Goal: Information Seeking & Learning: Learn about a topic

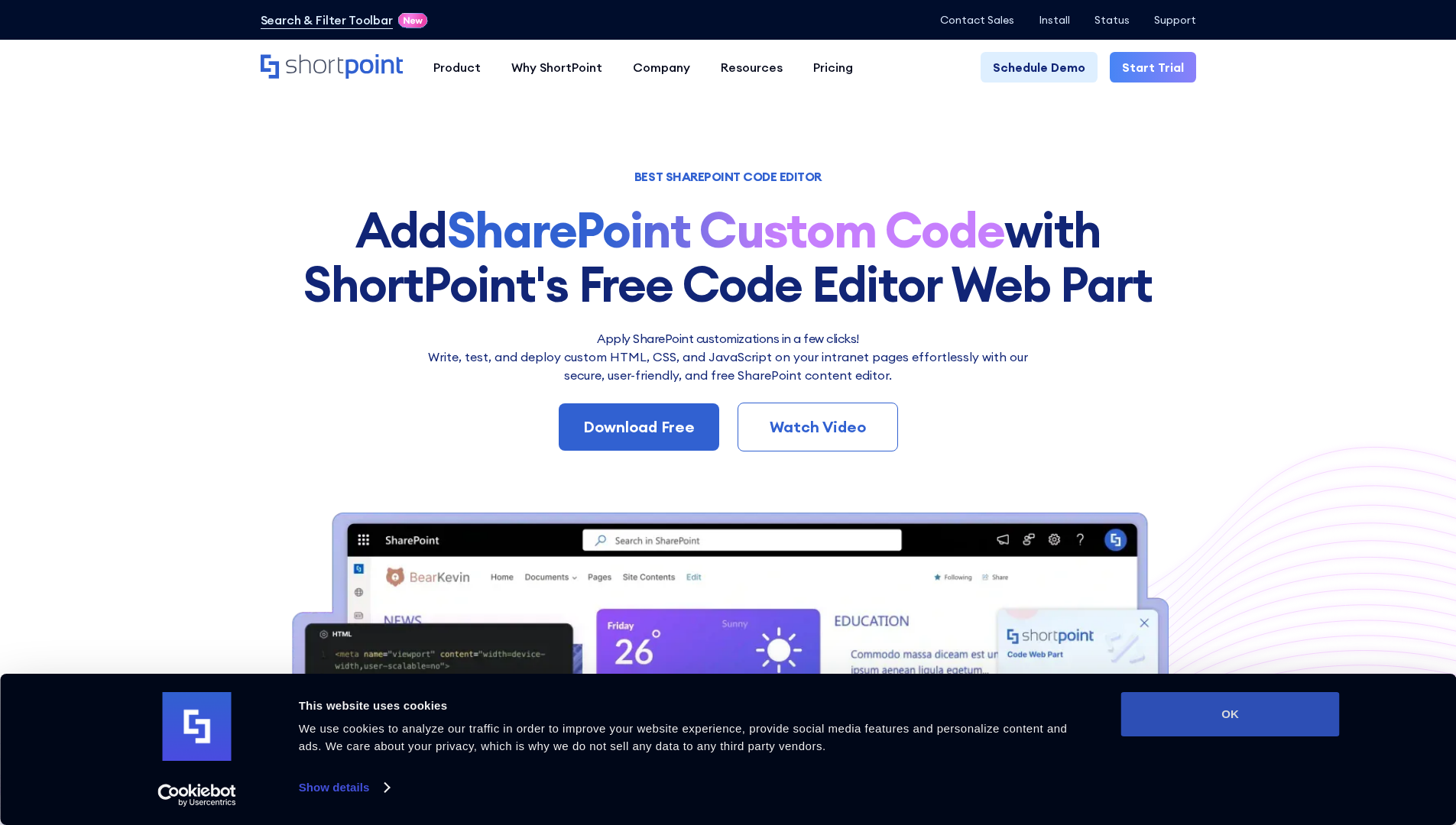
click at [1254, 707] on button "OK" at bounding box center [1230, 714] width 218 height 45
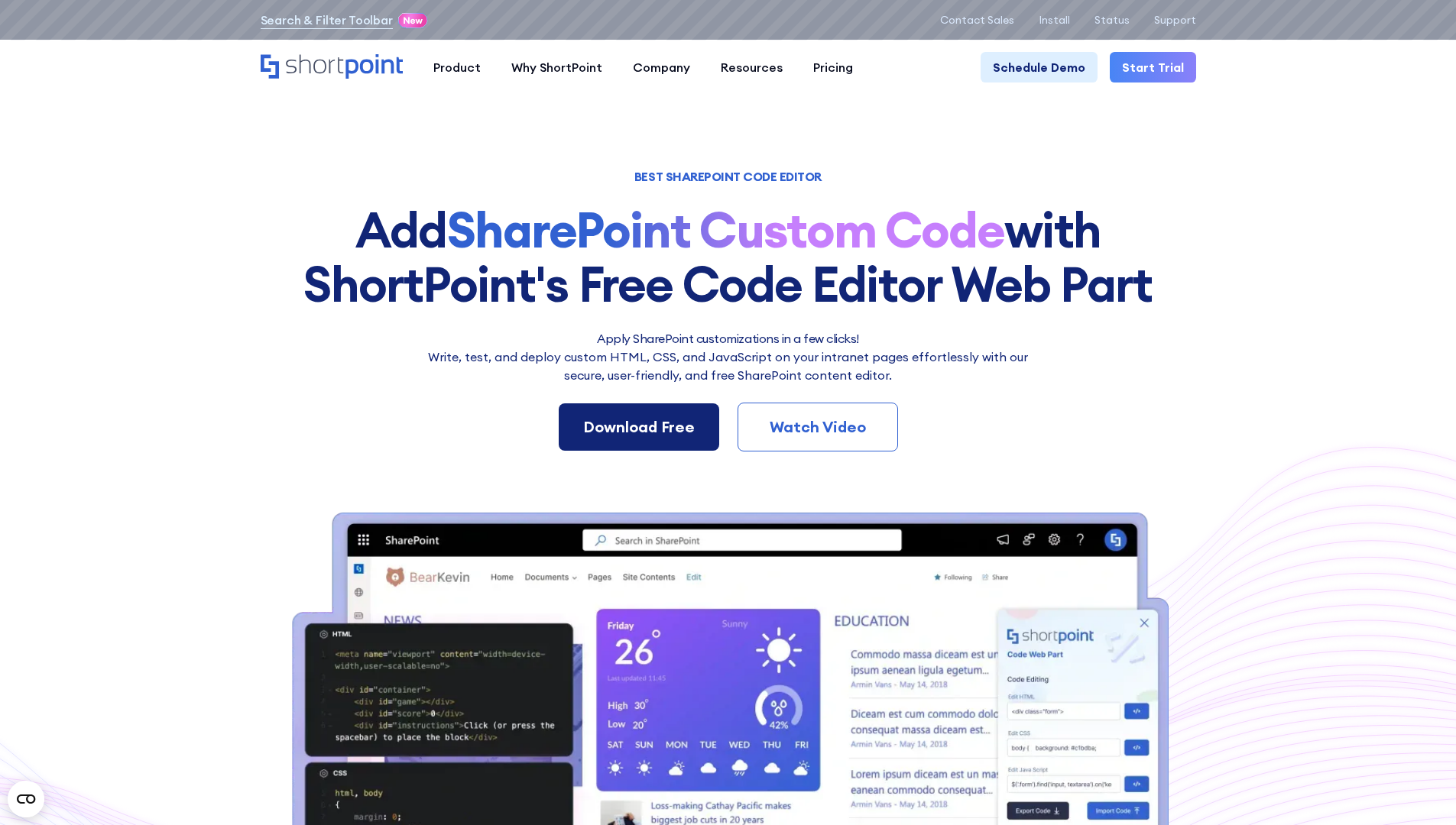
click at [640, 433] on div "Download Free" at bounding box center [639, 427] width 112 height 23
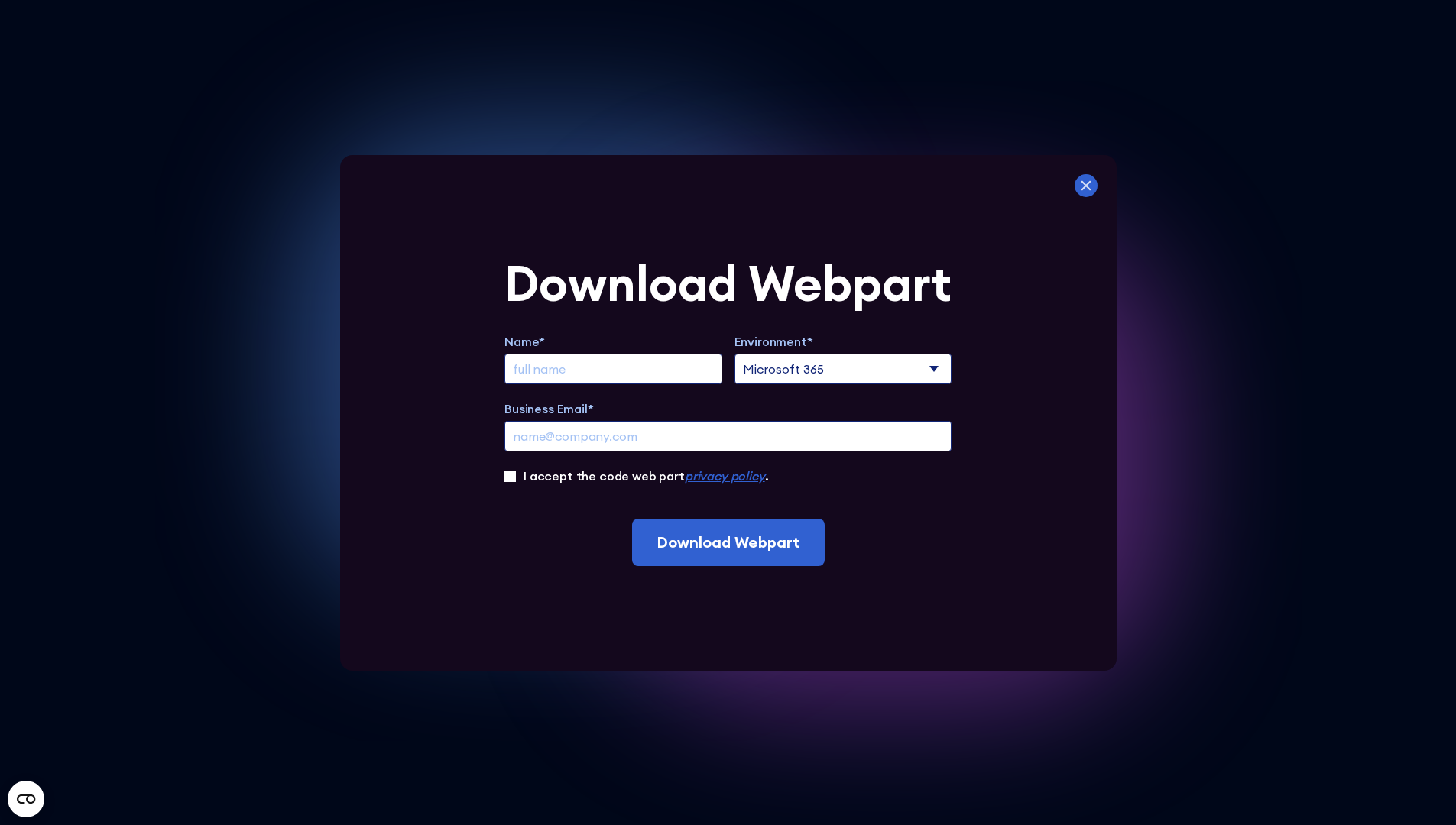
click at [1086, 188] on icon at bounding box center [1086, 186] width 23 height 23
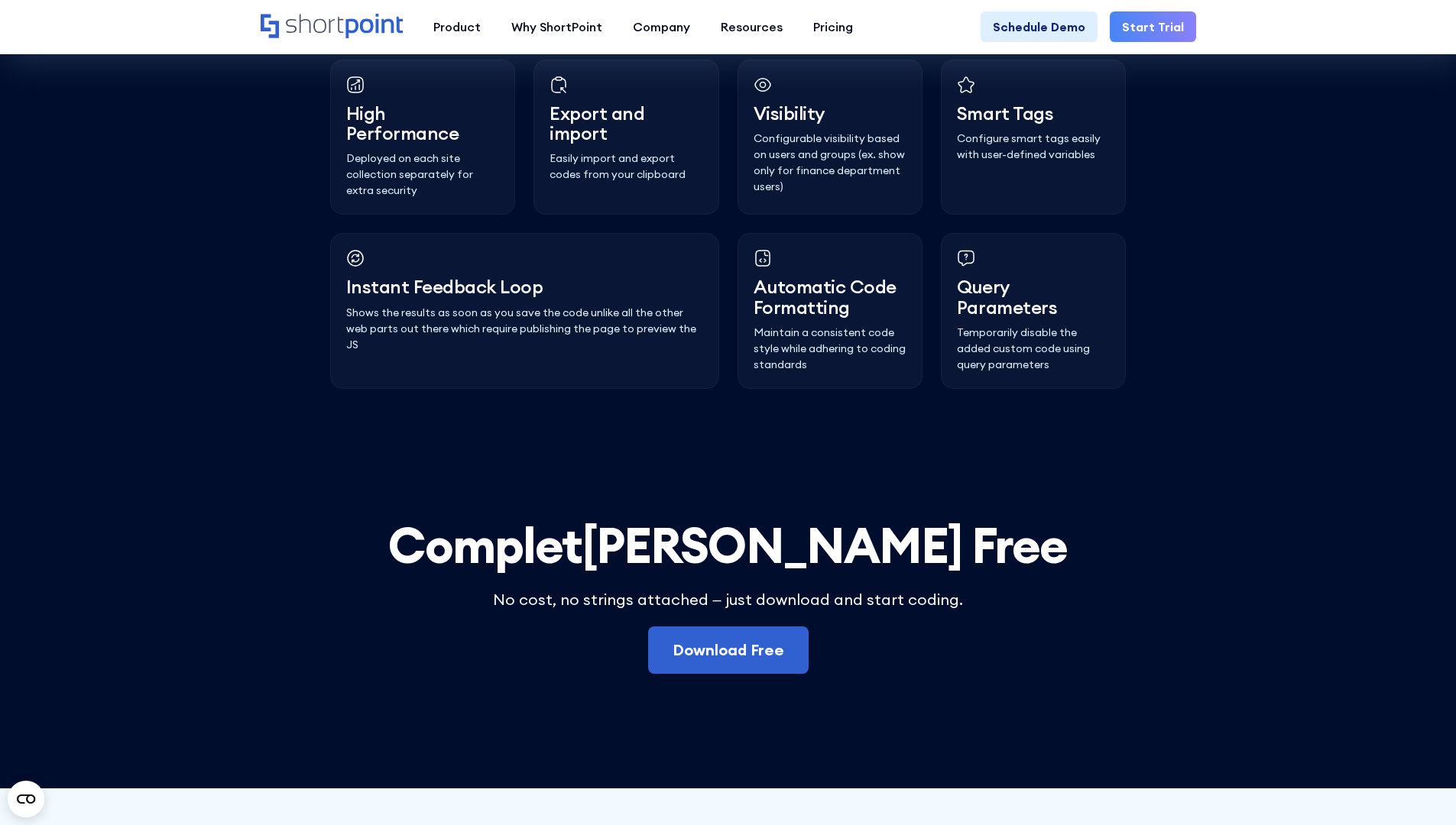
scroll to position [4291, 0]
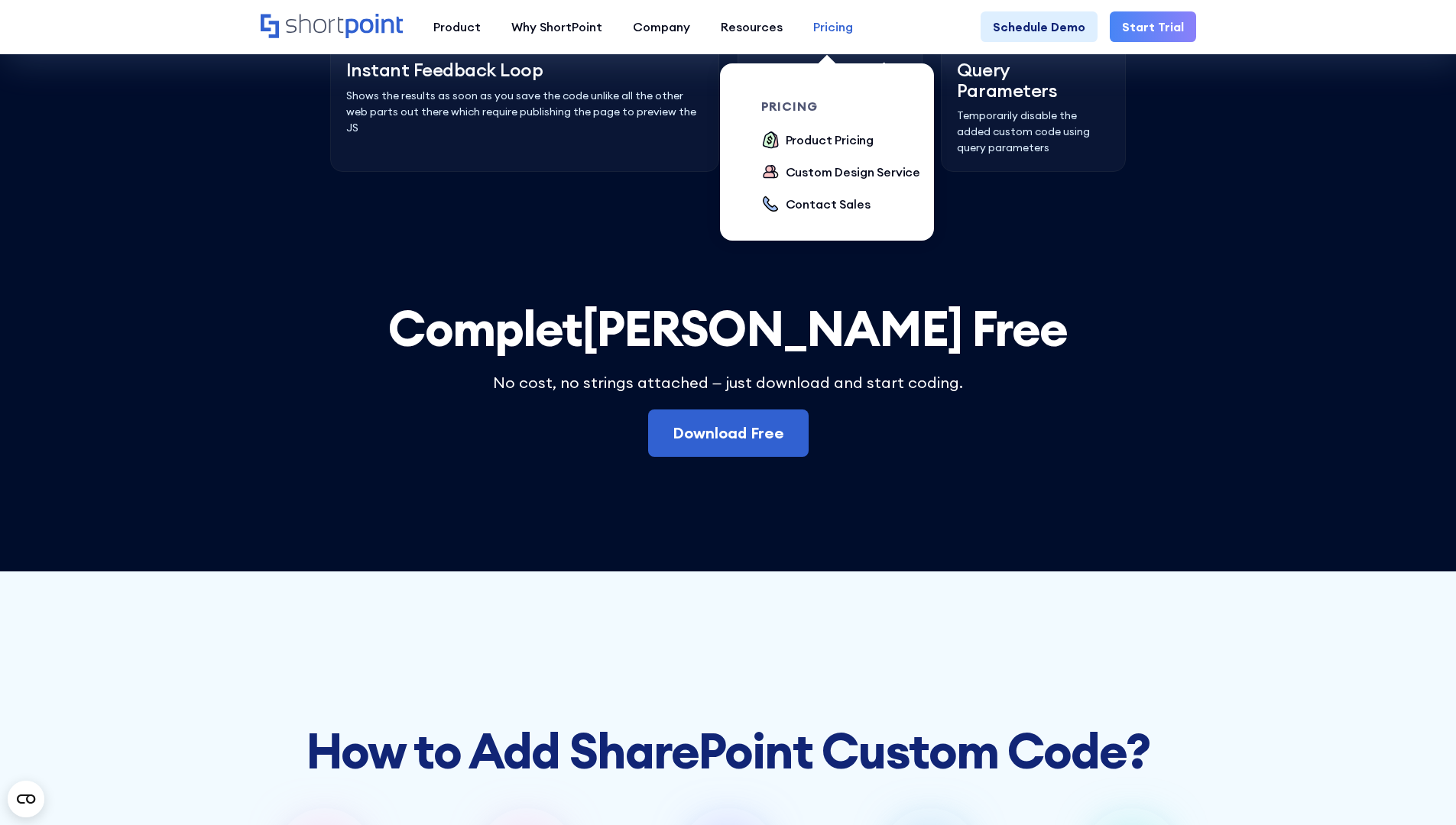
click at [844, 28] on div "Pricing" at bounding box center [833, 27] width 40 height 18
click at [807, 138] on div "Product Pricing" at bounding box center [829, 139] width 88 height 18
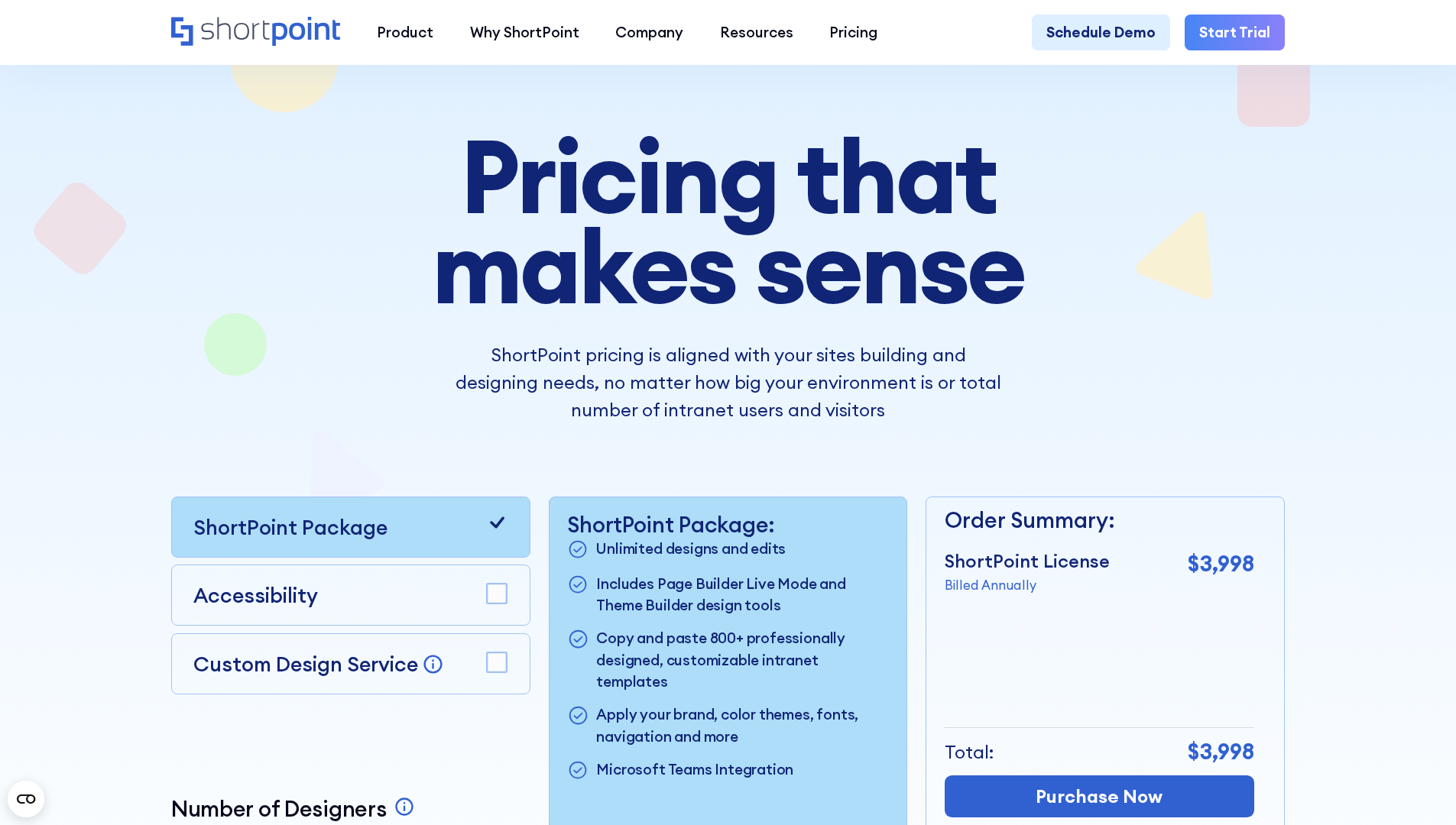
scroll to position [52, 0]
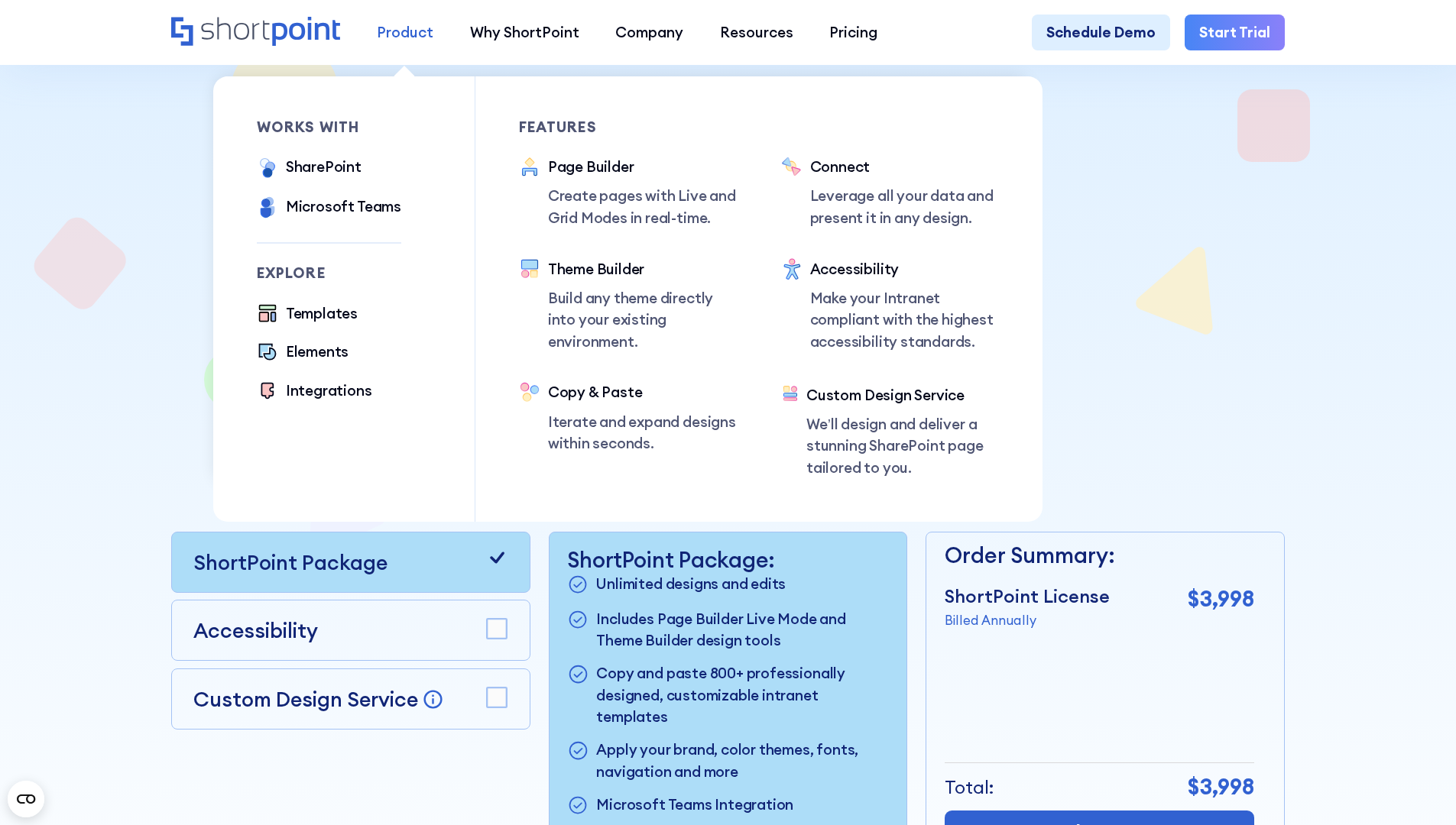
click at [412, 38] on div "Product" at bounding box center [405, 32] width 57 height 22
click at [323, 207] on div "Microsoft Teams" at bounding box center [343, 206] width 116 height 22
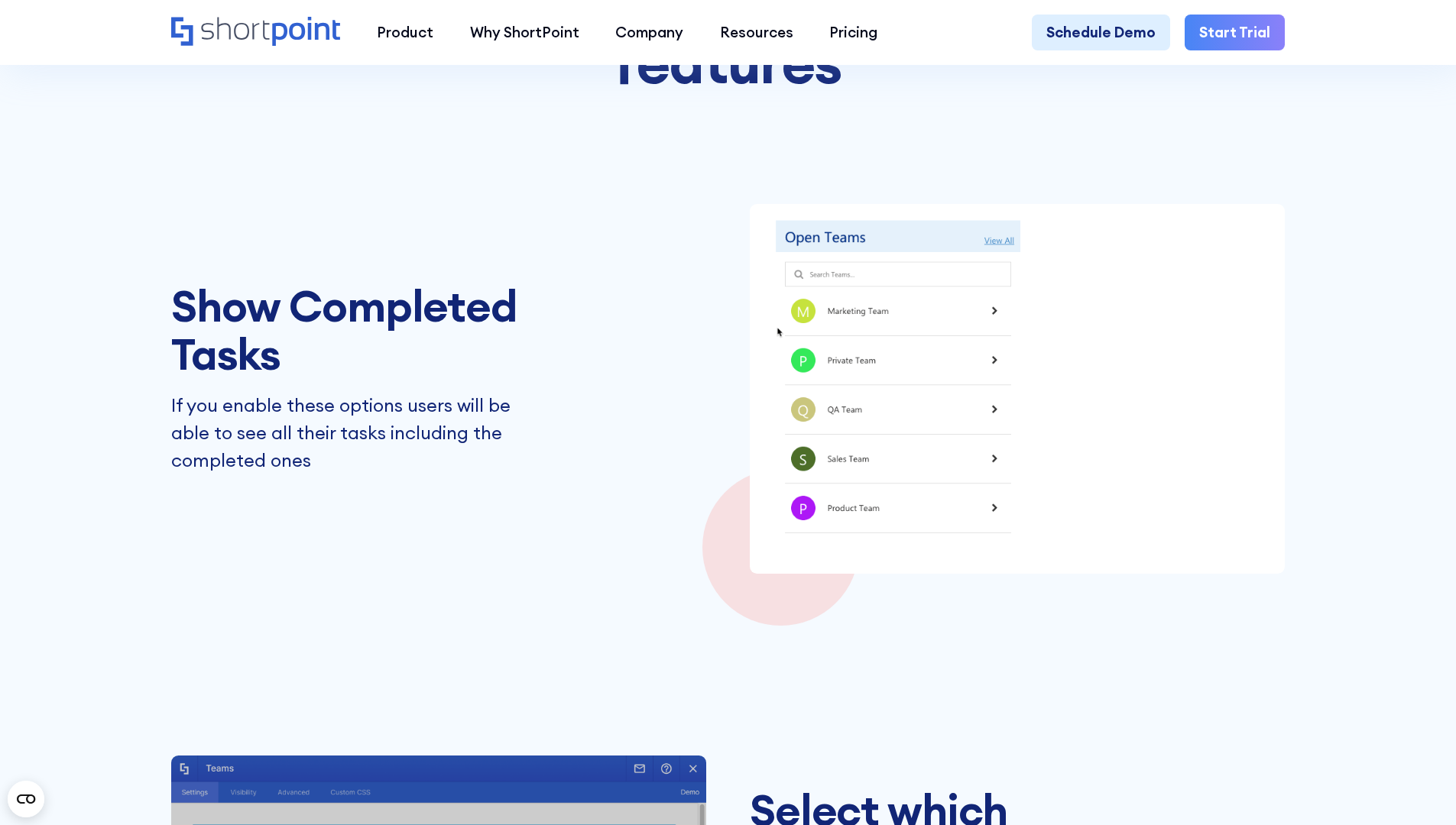
scroll to position [3493, 0]
